Goal: Task Accomplishment & Management: Manage account settings

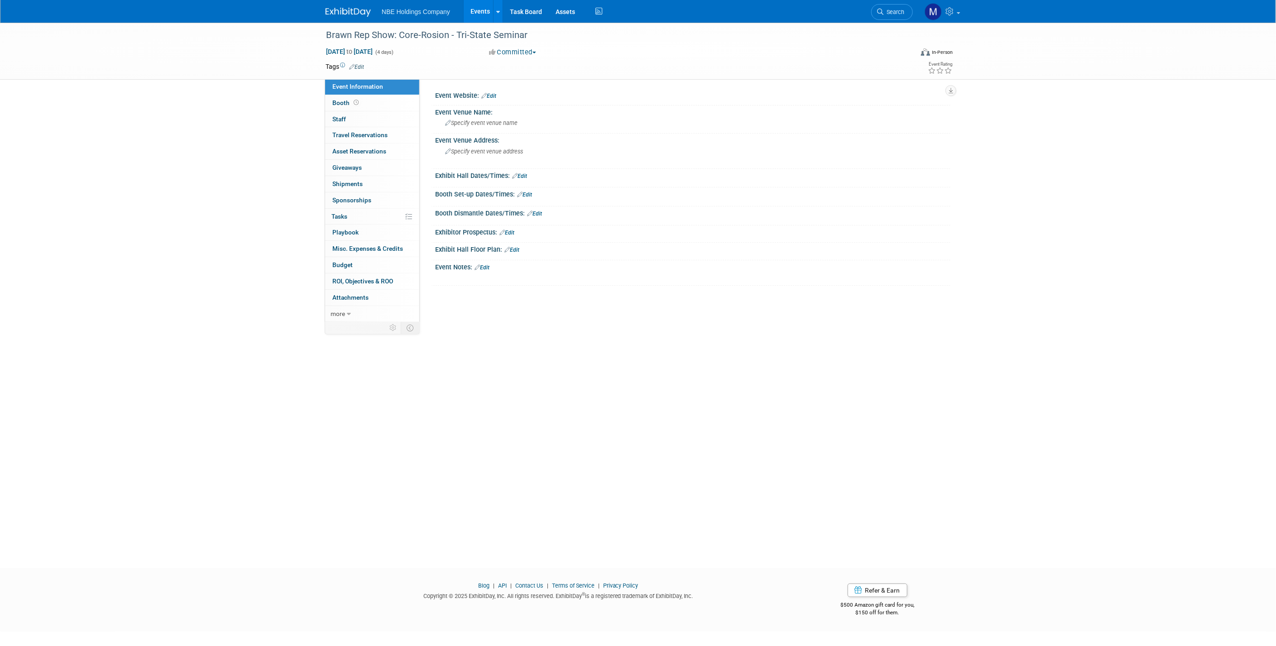
click at [470, 16] on link "Events" at bounding box center [479, 11] width 33 height 23
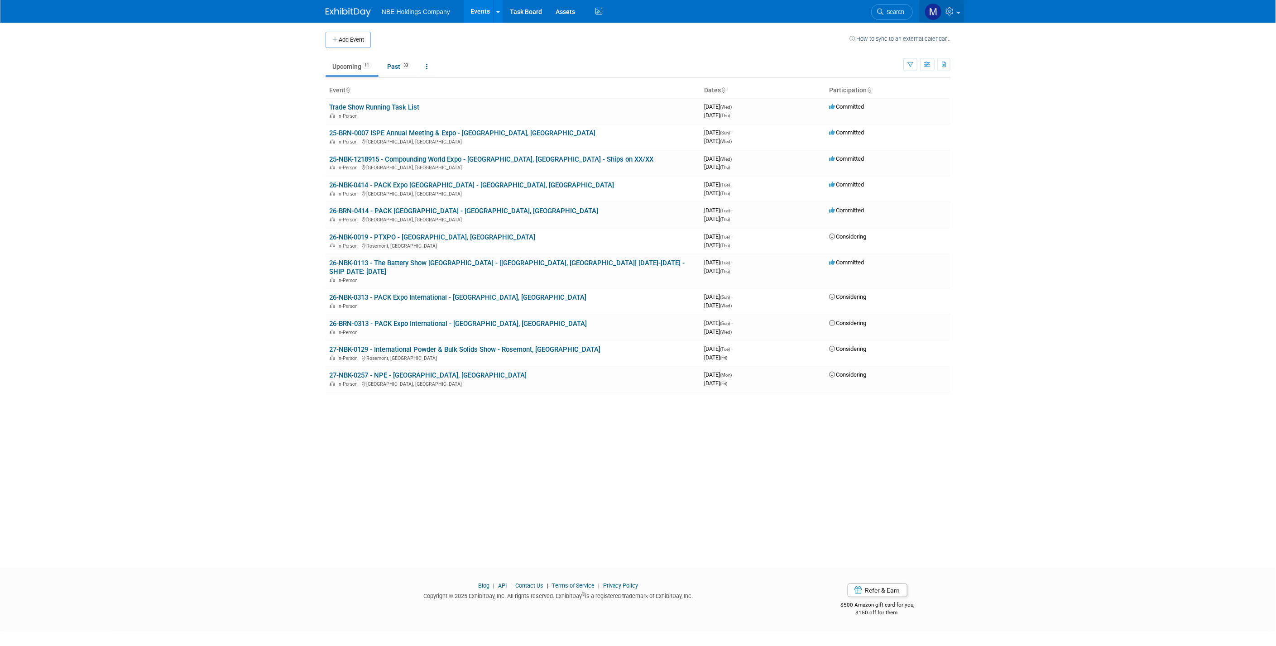
click at [949, 13] on icon at bounding box center [950, 11] width 10 height 8
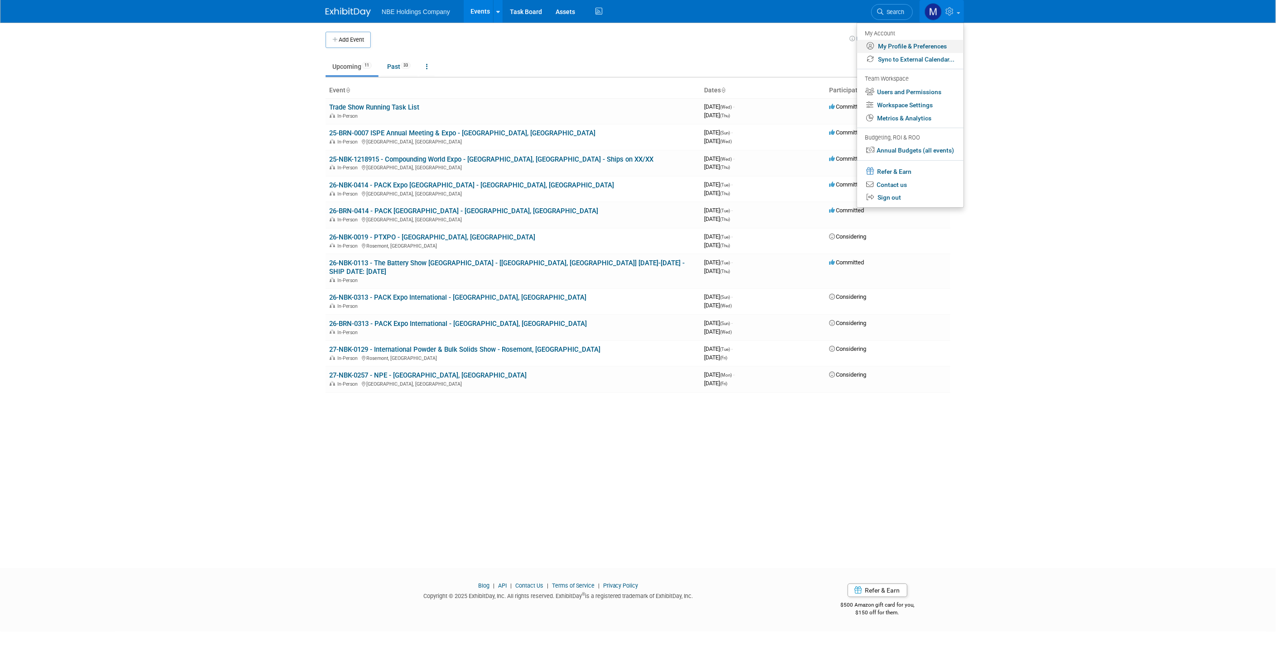
click at [924, 46] on link "My Profile & Preferences" at bounding box center [910, 46] width 106 height 13
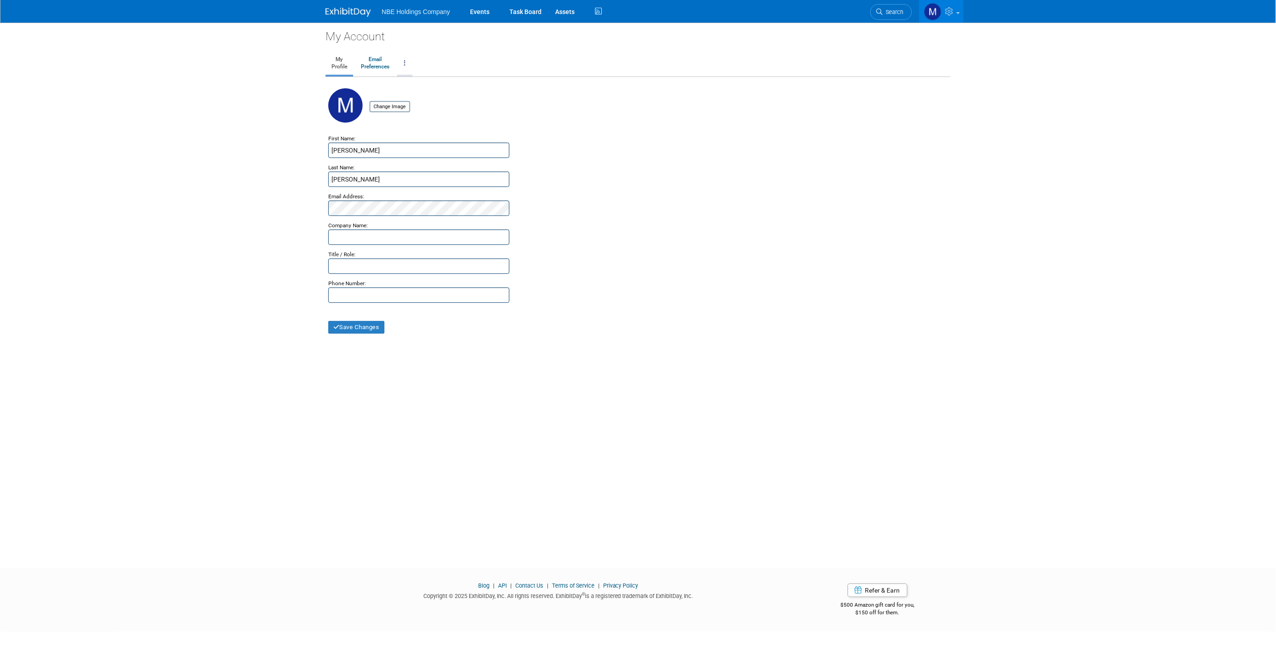
click at [400, 60] on link at bounding box center [404, 63] width 15 height 23
click at [941, 10] on img at bounding box center [932, 11] width 17 height 17
click at [911, 107] on link "Workspace Settings" at bounding box center [909, 105] width 106 height 13
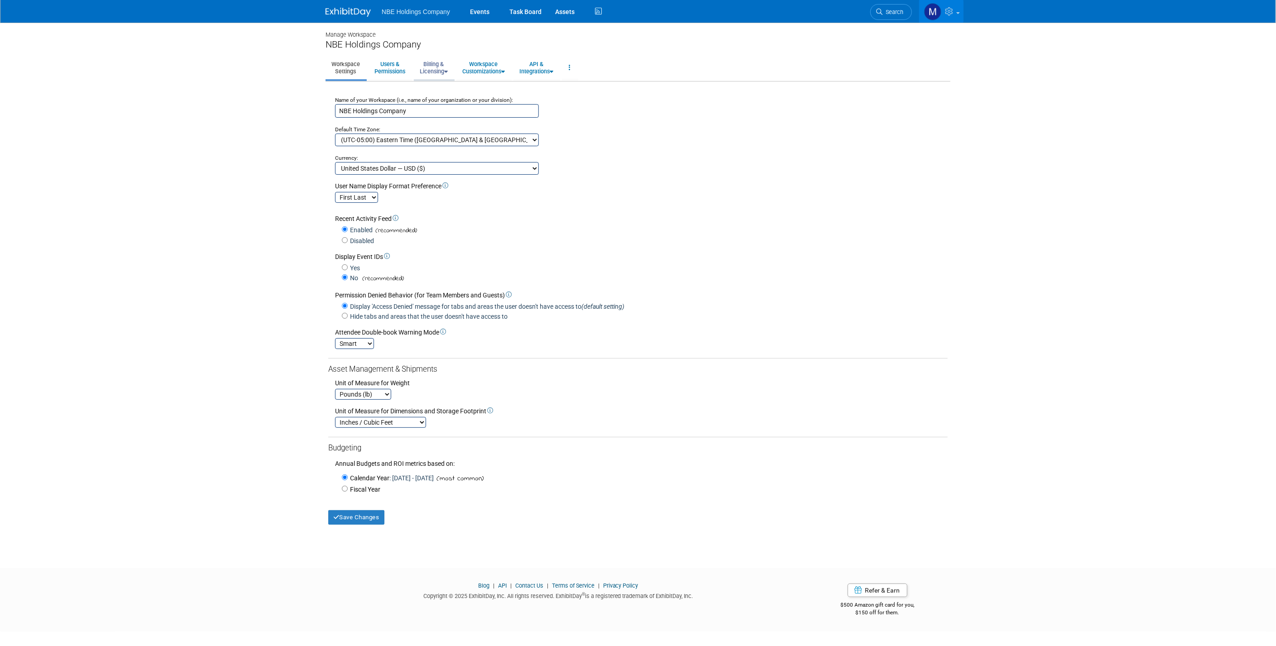
click at [425, 72] on link "Billing & Licensing" at bounding box center [434, 68] width 40 height 22
click at [437, 112] on link "Payment Receipts" at bounding box center [455, 115] width 82 height 14
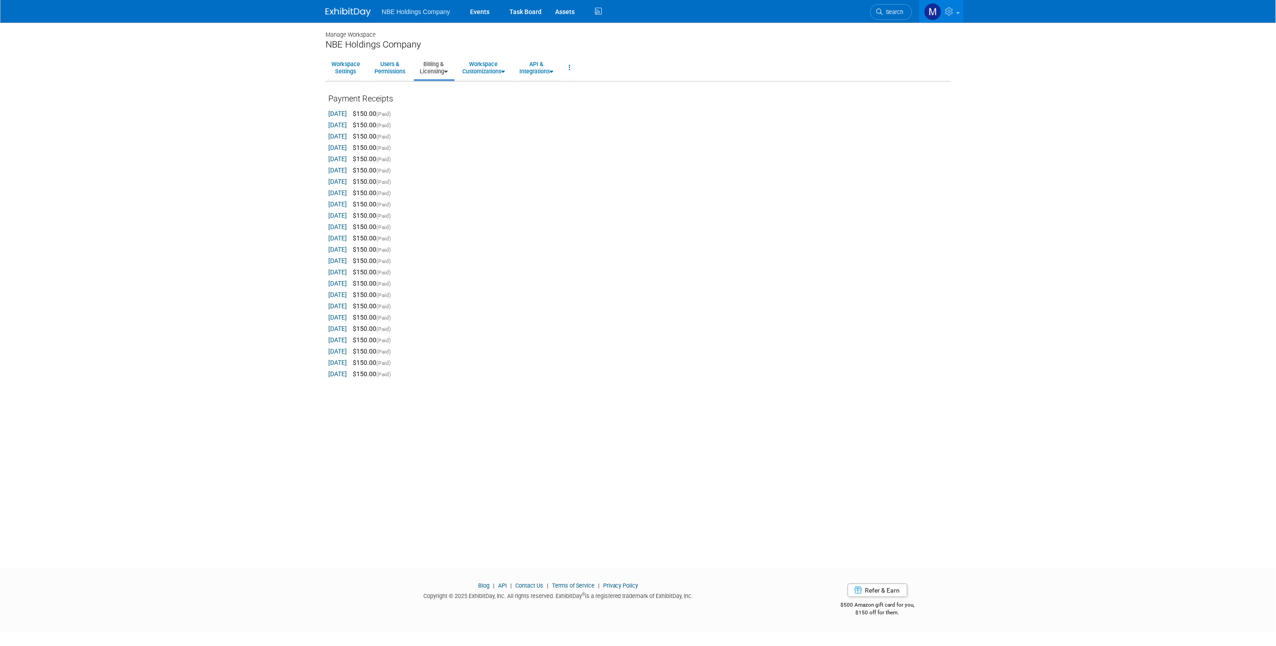
click at [367, 112] on span "$150.00" at bounding box center [362, 113] width 28 height 7
click at [391, 114] on span "(Paid)" at bounding box center [383, 114] width 14 height 6
click at [332, 111] on link "[DATE]" at bounding box center [337, 113] width 19 height 7
